Goal: Find specific page/section: Find specific page/section

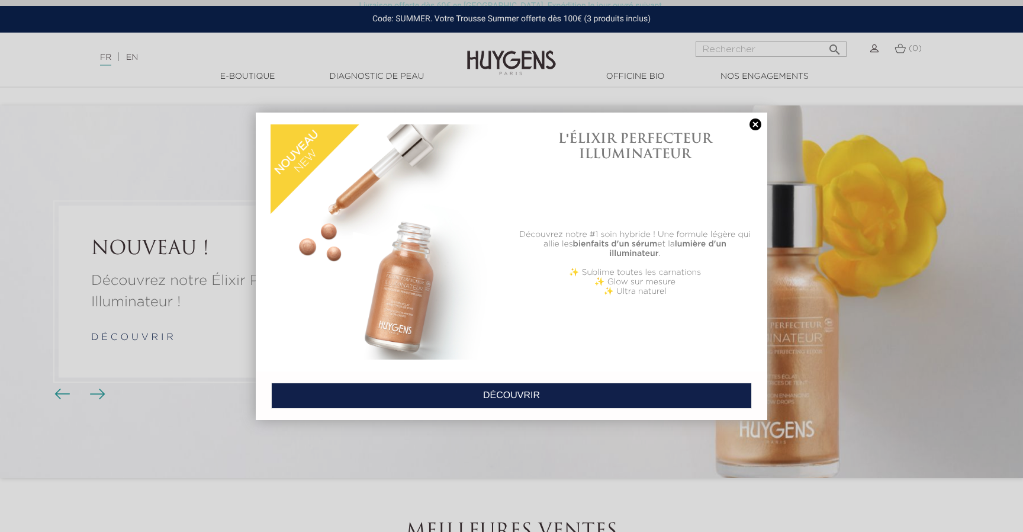
click at [757, 125] on link at bounding box center [755, 124] width 17 height 12
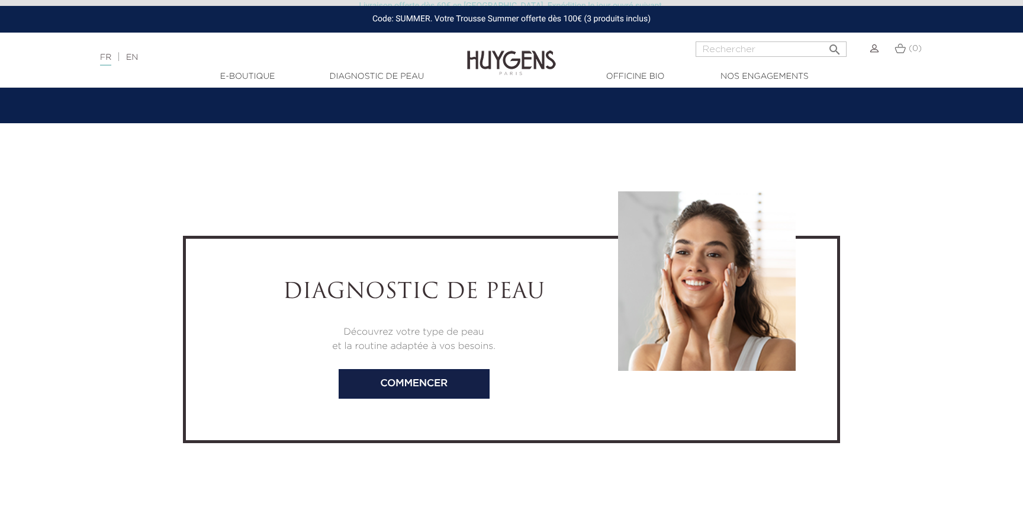
scroll to position [2683, 0]
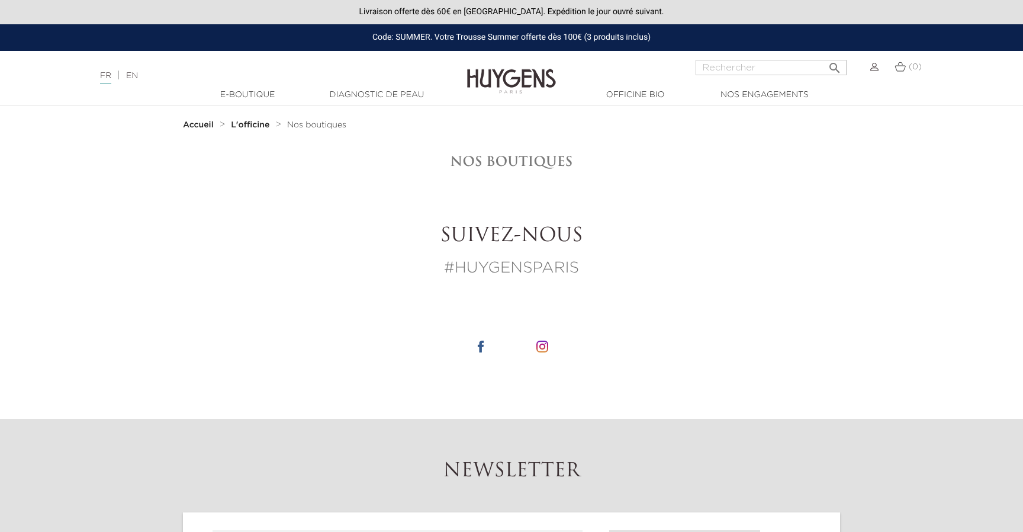
click at [259, 123] on strong "L'officine" at bounding box center [250, 125] width 38 height 8
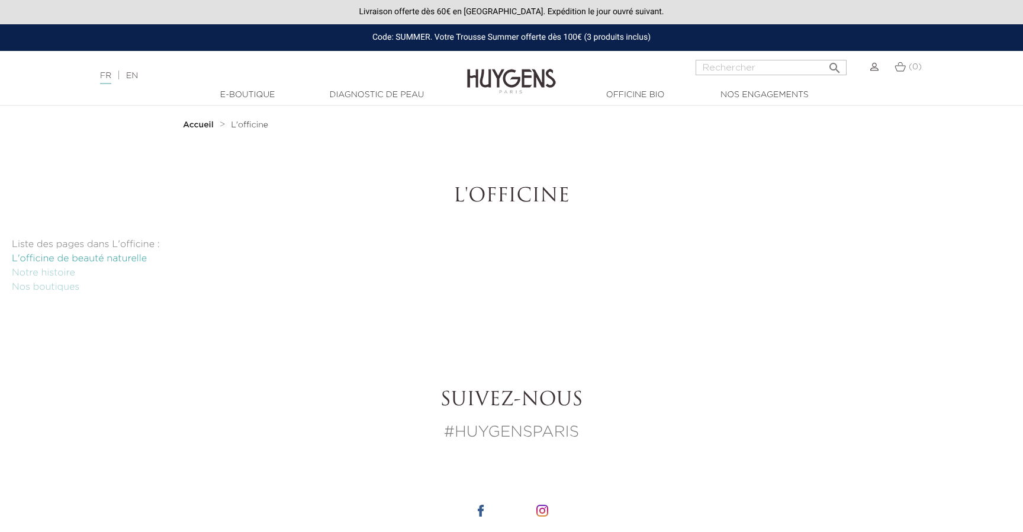
click at [21, 258] on link "L'officine de beauté naturelle" at bounding box center [79, 258] width 135 height 9
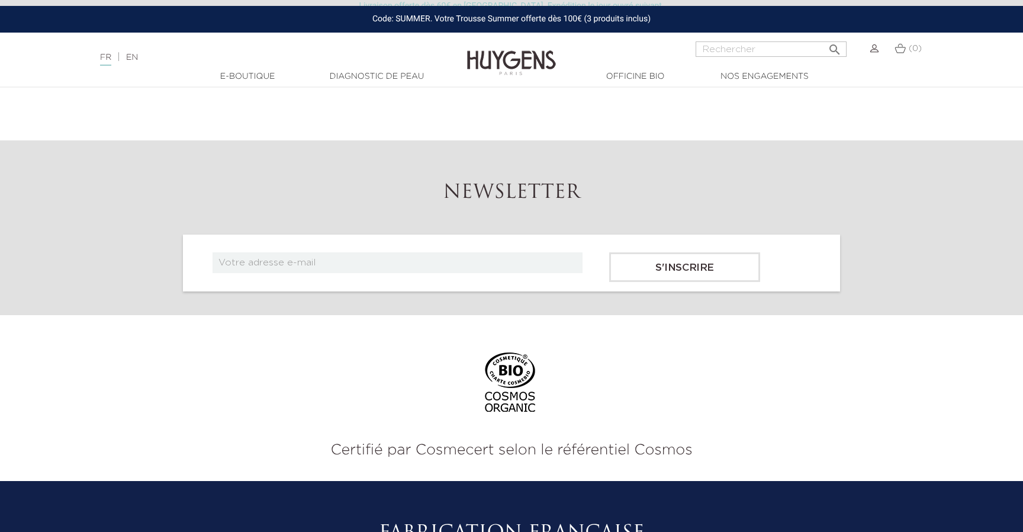
scroll to position [2095, 0]
